Goal: Navigation & Orientation: Find specific page/section

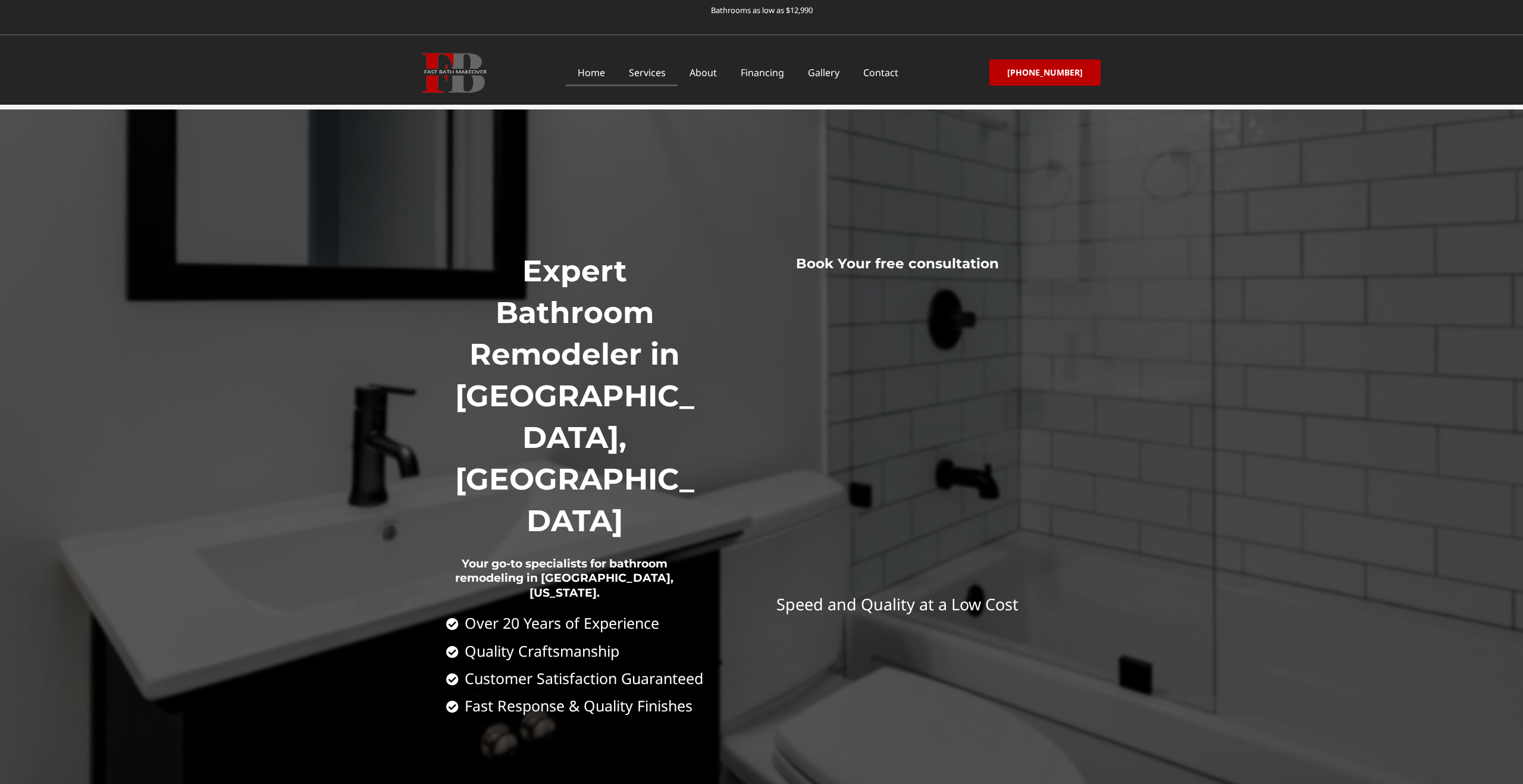
click at [653, 74] on link "Services" at bounding box center [647, 73] width 60 height 28
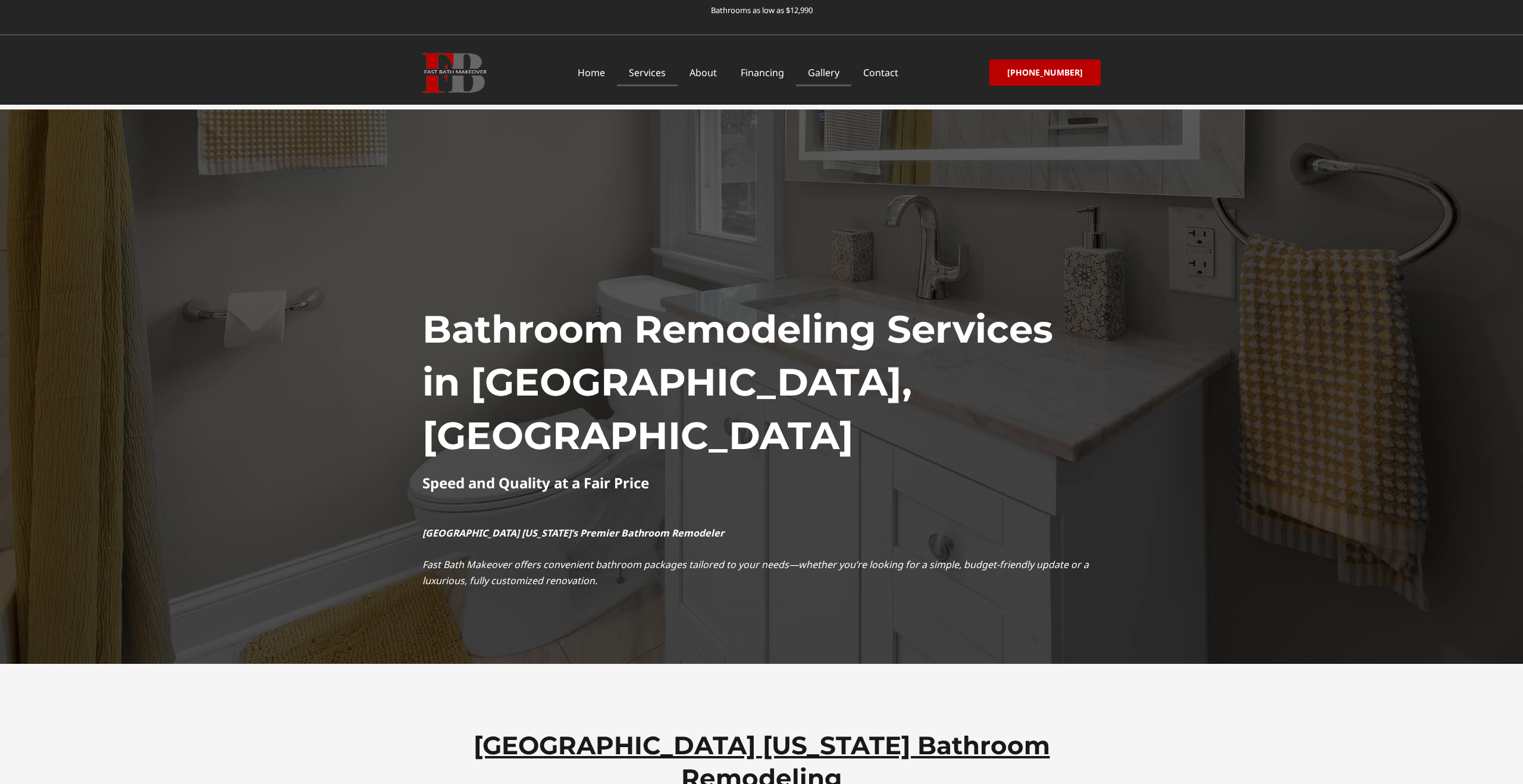
click at [827, 70] on link "Gallery" at bounding box center [823, 73] width 55 height 28
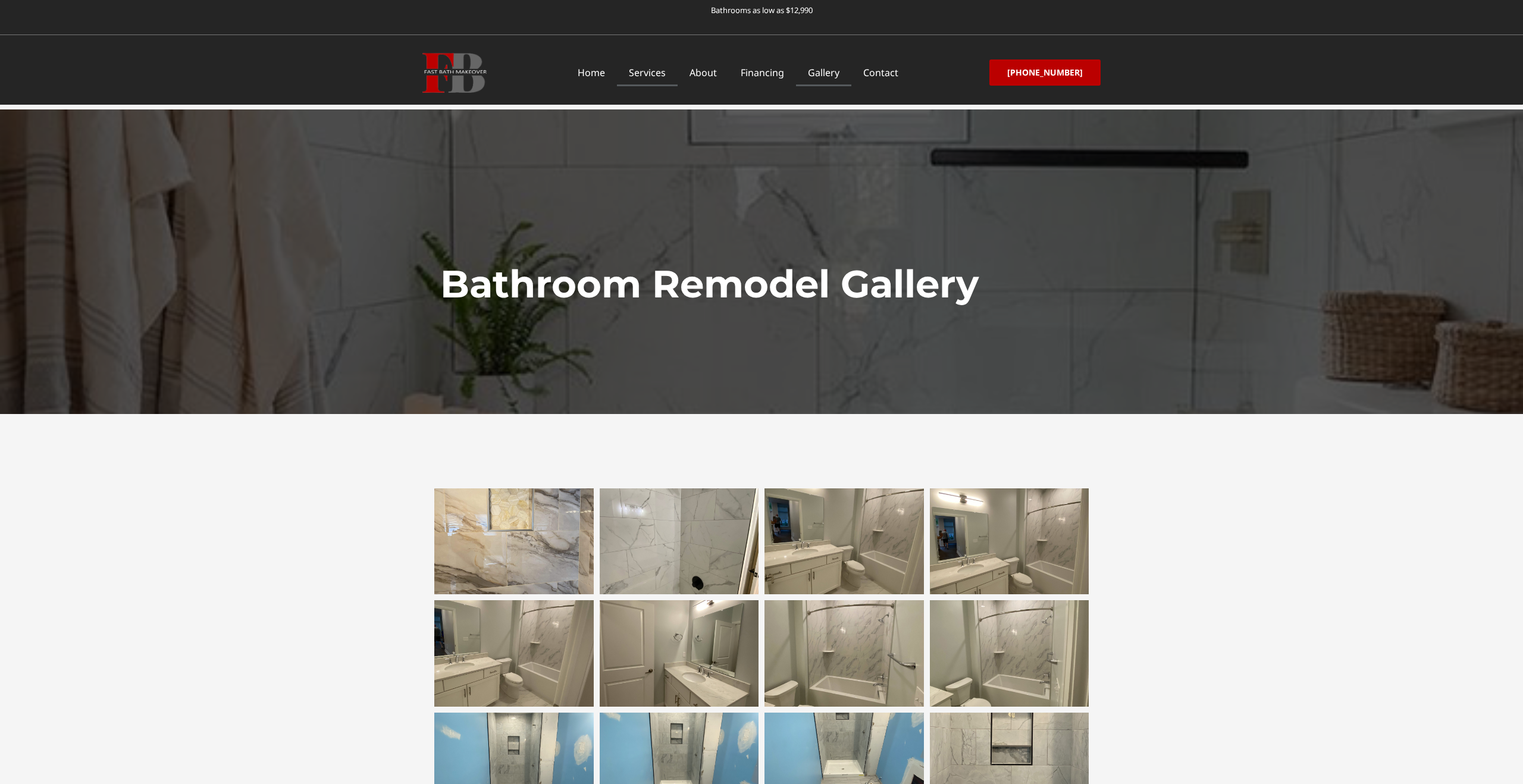
click at [667, 69] on link "Services" at bounding box center [647, 73] width 60 height 28
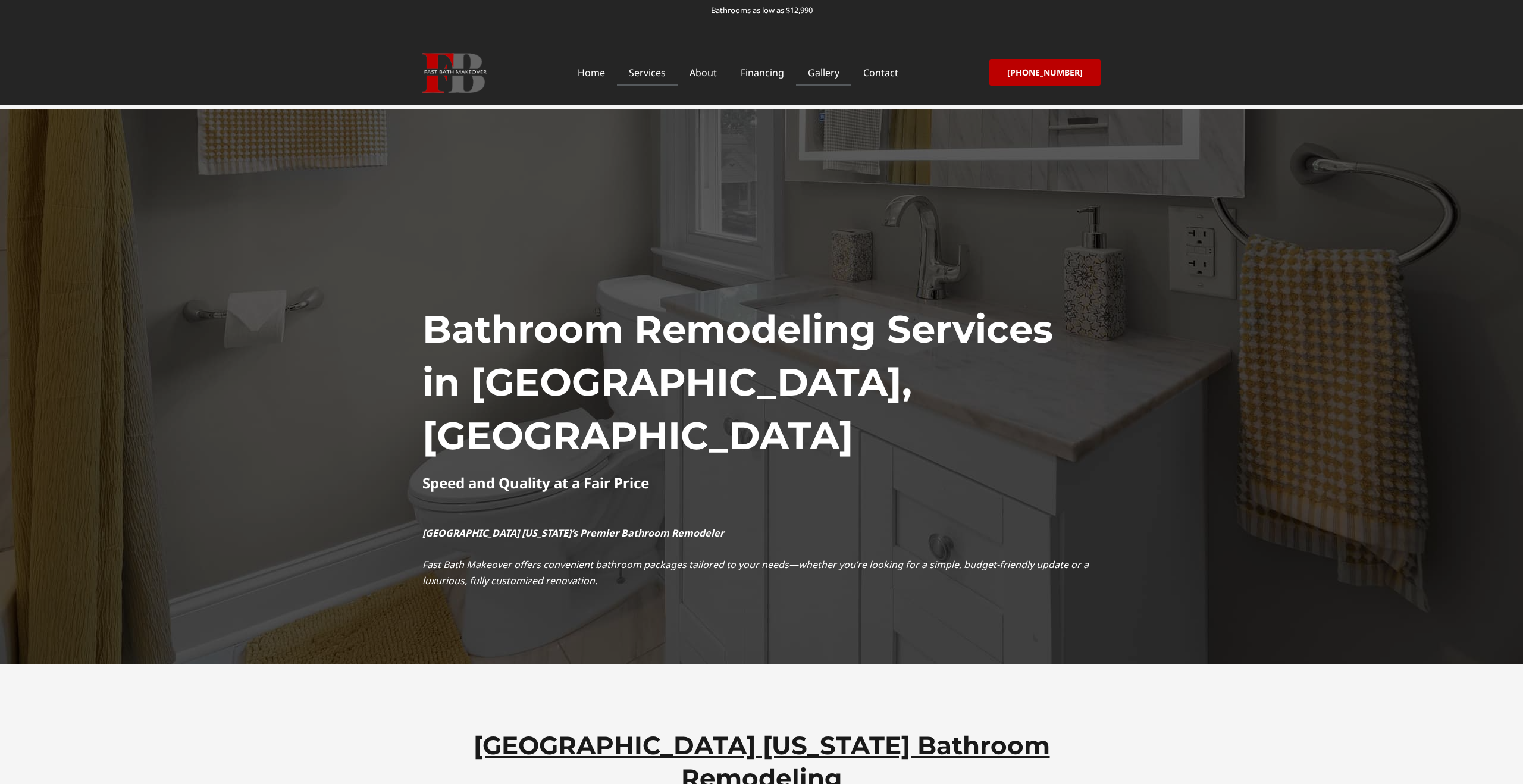
click at [840, 69] on link "Gallery" at bounding box center [823, 73] width 55 height 28
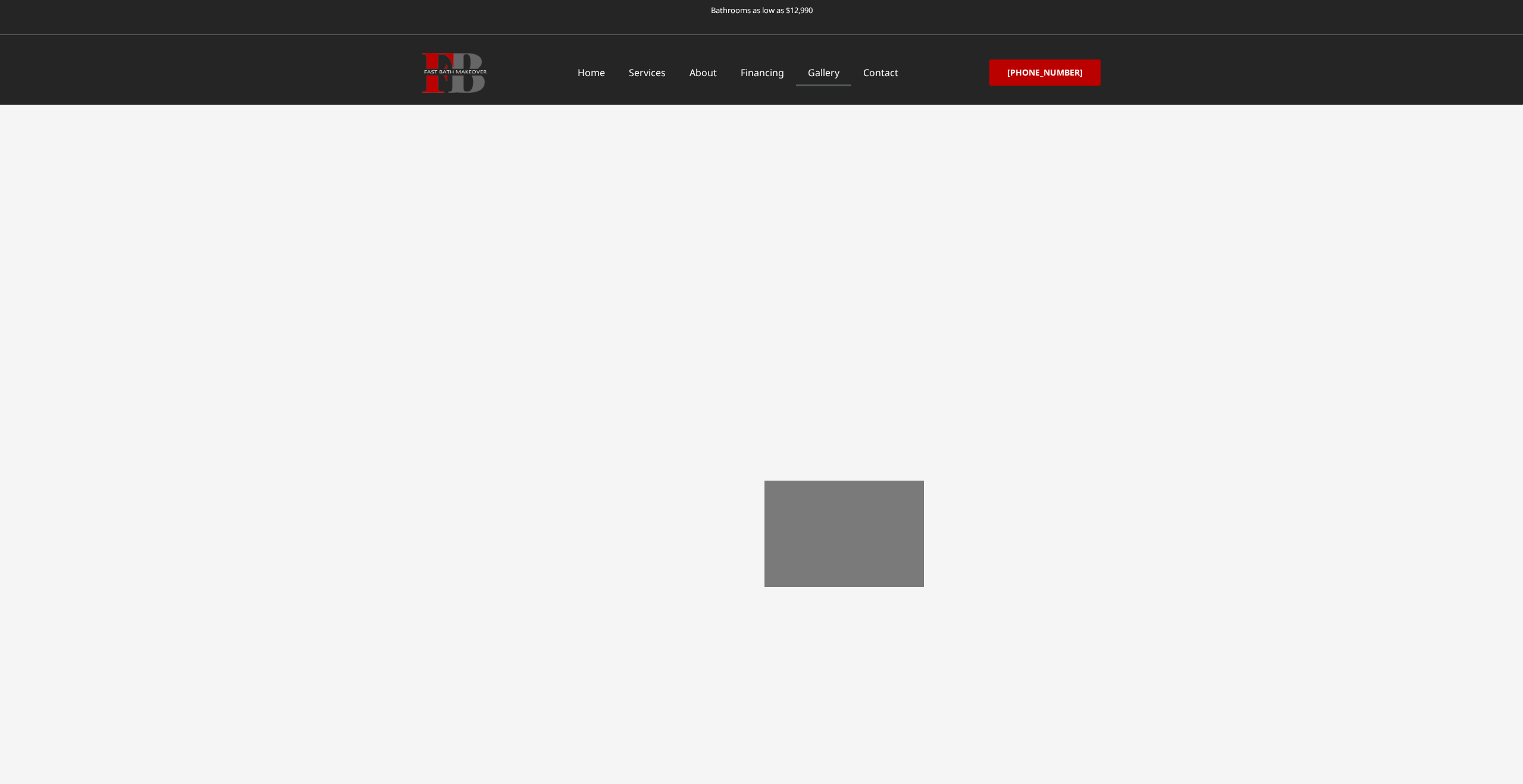
scroll to position [1220, 0]
